Goal: Transaction & Acquisition: Purchase product/service

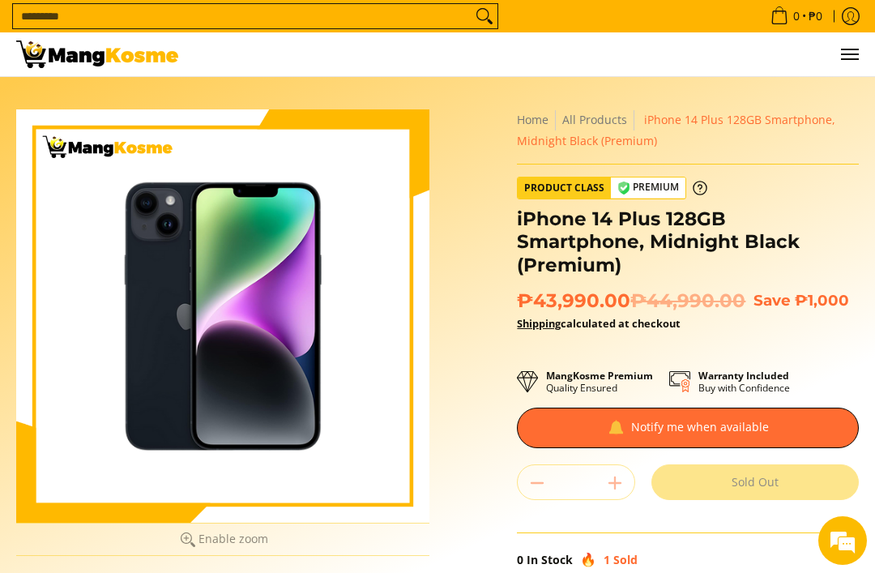
click at [372, 345] on div at bounding box center [222, 315] width 413 height 413
click at [319, 403] on div at bounding box center [222, 315] width 413 height 413
click at [287, 477] on div at bounding box center [222, 315] width 413 height 413
click at [190, 401] on div at bounding box center [222, 315] width 413 height 413
click at [168, 465] on div at bounding box center [222, 315] width 413 height 413
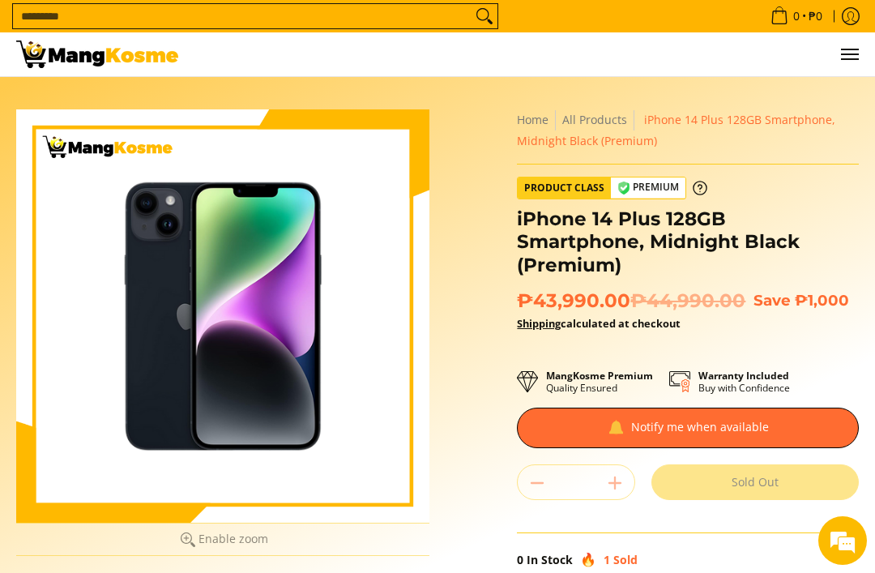
click at [347, 222] on div at bounding box center [222, 315] width 413 height 413
click at [220, 412] on div at bounding box center [222, 315] width 413 height 413
click at [203, 412] on div at bounding box center [222, 315] width 413 height 413
click at [156, 430] on div at bounding box center [222, 315] width 413 height 413
click at [165, 425] on div at bounding box center [222, 315] width 413 height 413
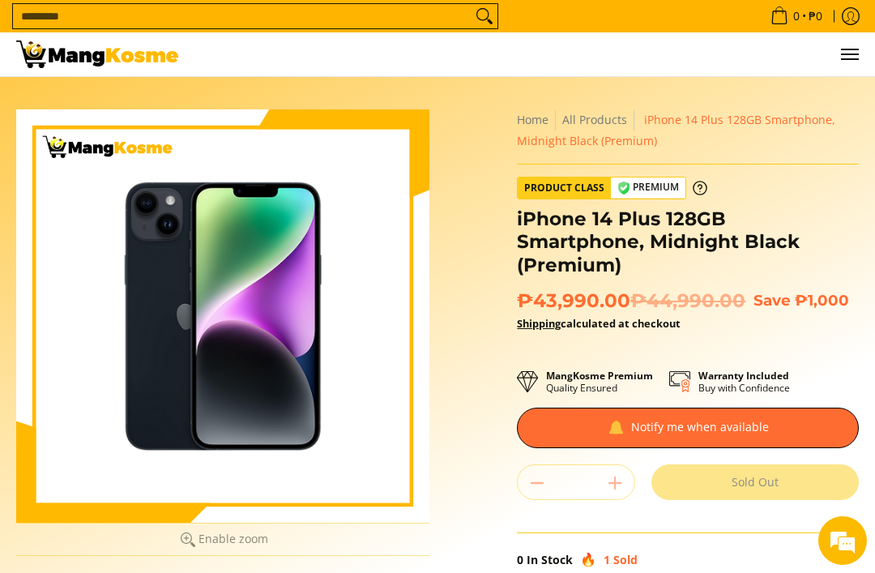
click at [185, 421] on div at bounding box center [222, 315] width 413 height 413
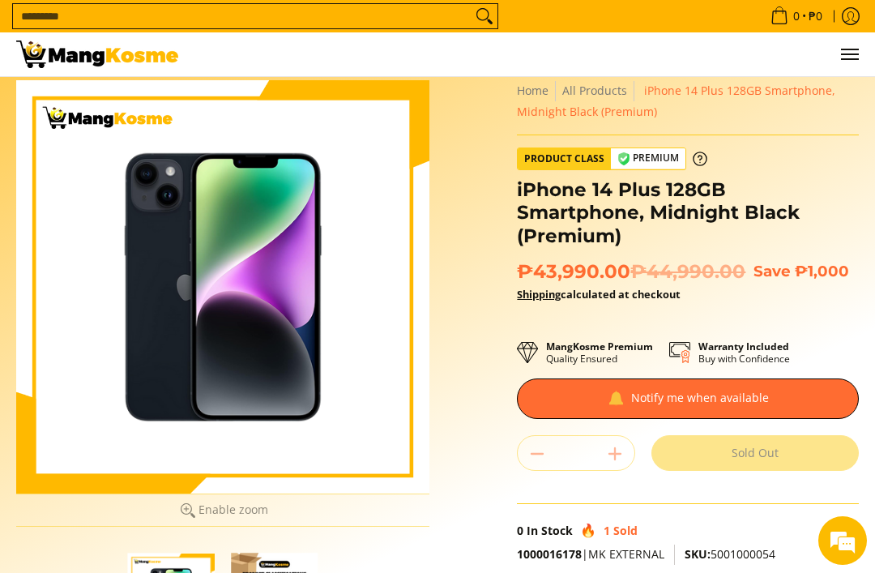
scroll to position [28, 0]
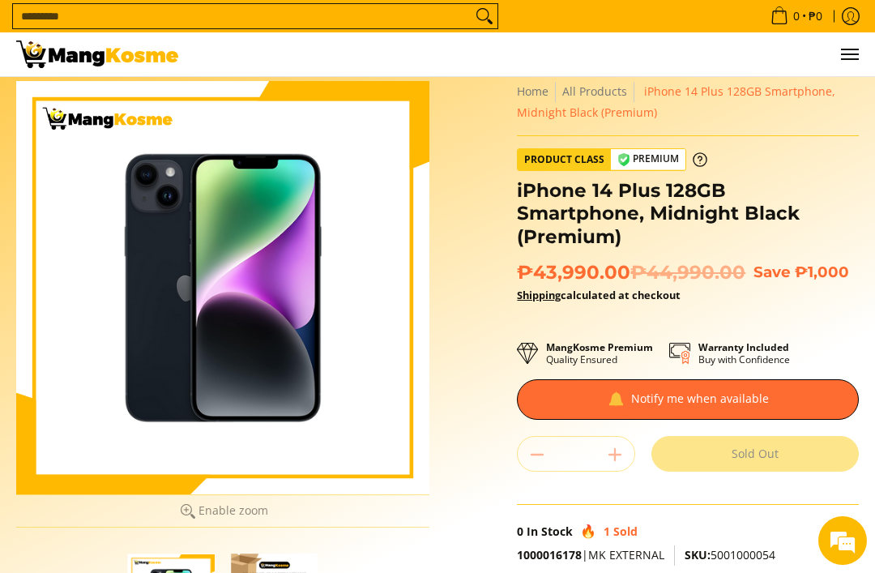
click at [377, 449] on div at bounding box center [222, 287] width 413 height 413
click at [379, 439] on div at bounding box center [222, 287] width 413 height 413
